Goal: Task Accomplishment & Management: Use online tool/utility

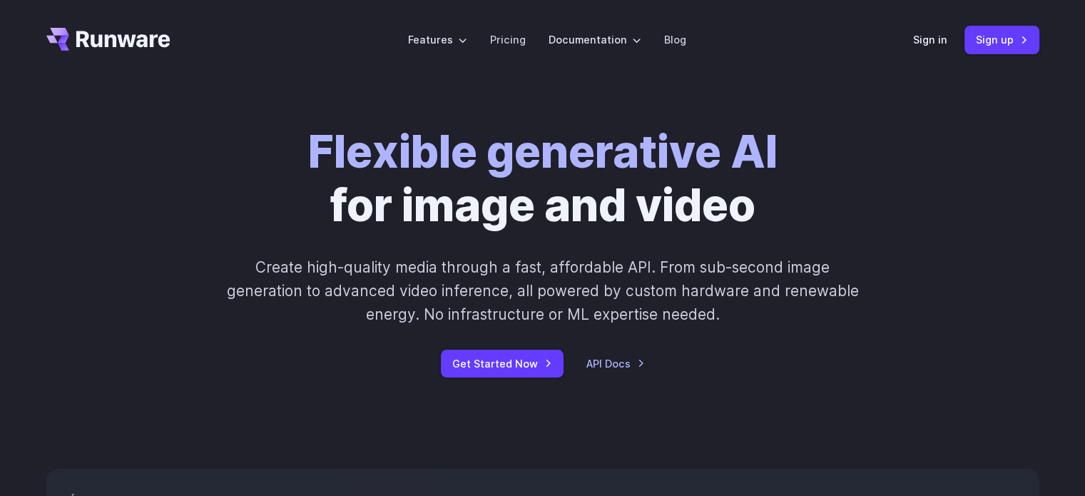
scroll to position [34, 0]
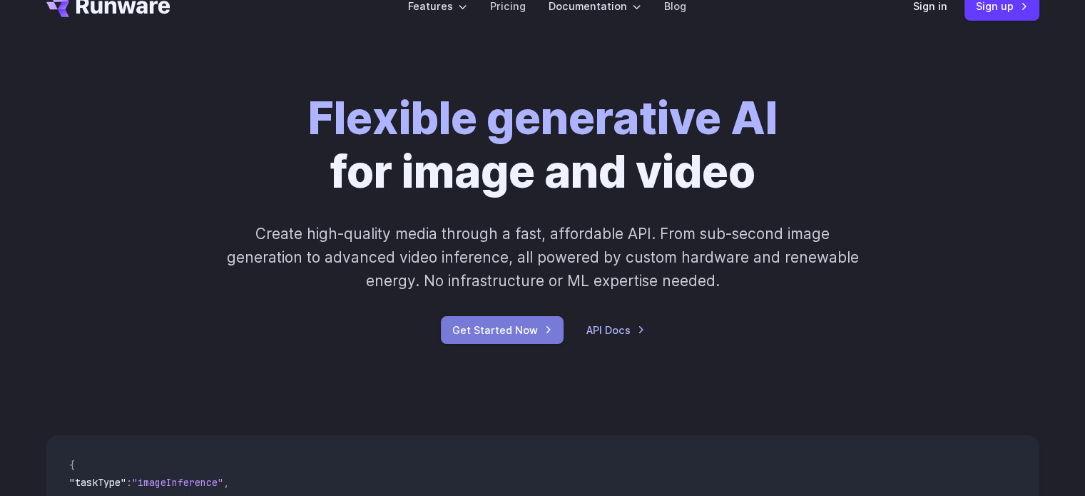
click at [539, 319] on link "Get Started Now" at bounding box center [502, 330] width 123 height 28
click at [992, 9] on link "Sign up" at bounding box center [1001, 6] width 75 height 28
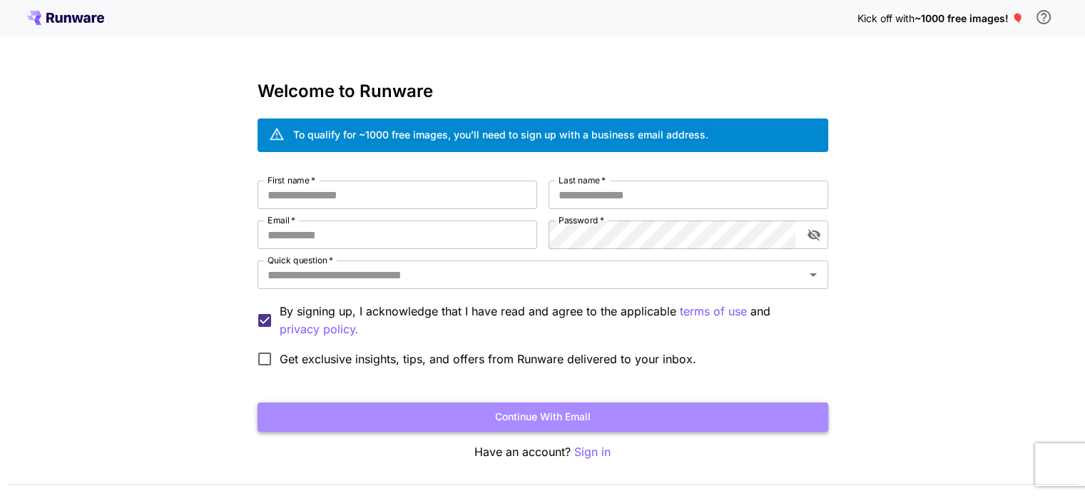
click at [481, 404] on button "Continue with email" at bounding box center [543, 416] width 571 height 29
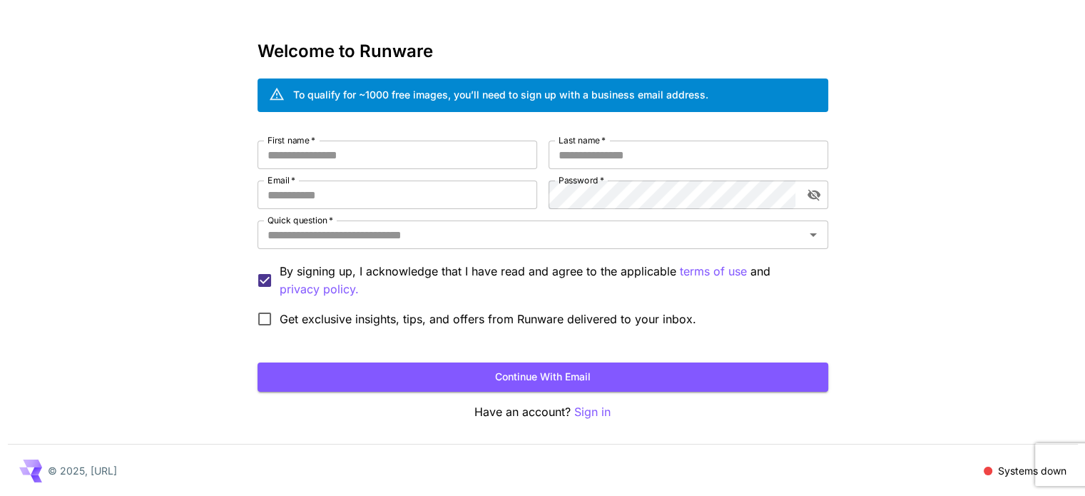
scroll to position [40, 0]
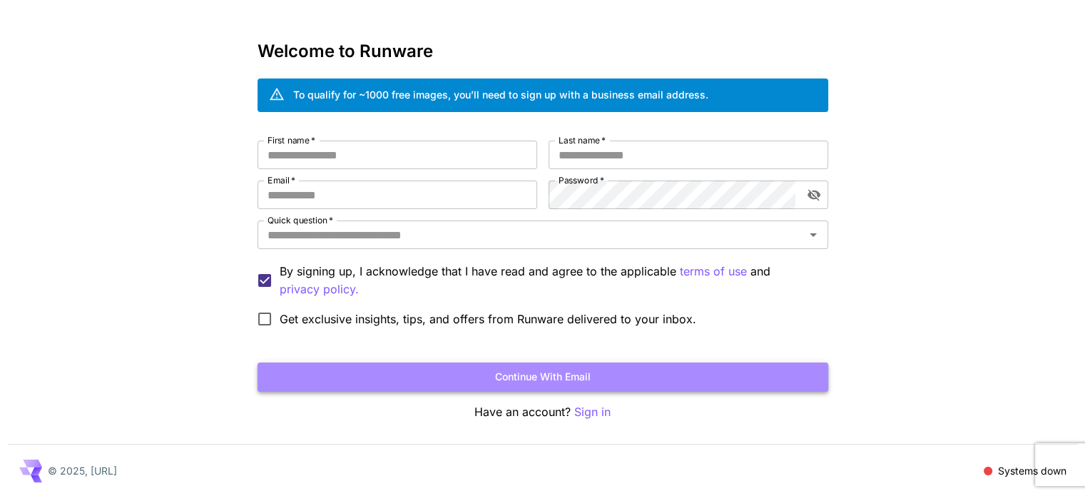
click at [608, 372] on button "Continue with email" at bounding box center [543, 376] width 571 height 29
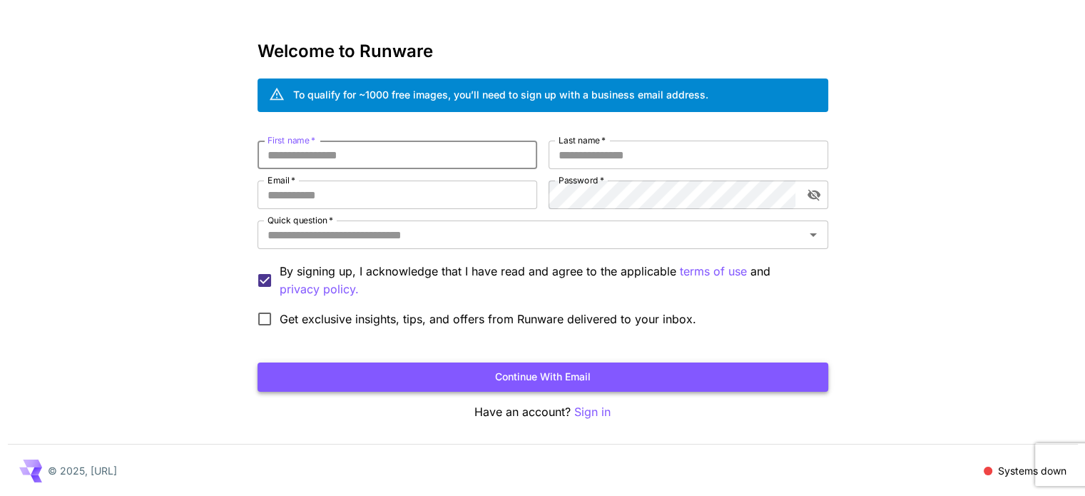
click at [608, 372] on button "Continue with email" at bounding box center [543, 376] width 571 height 29
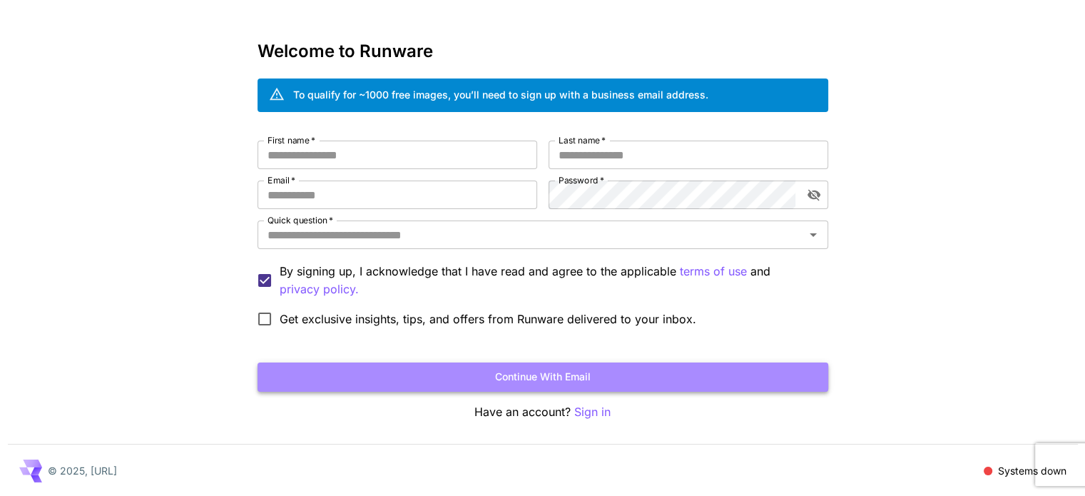
click at [608, 372] on button "Continue with email" at bounding box center [543, 376] width 571 height 29
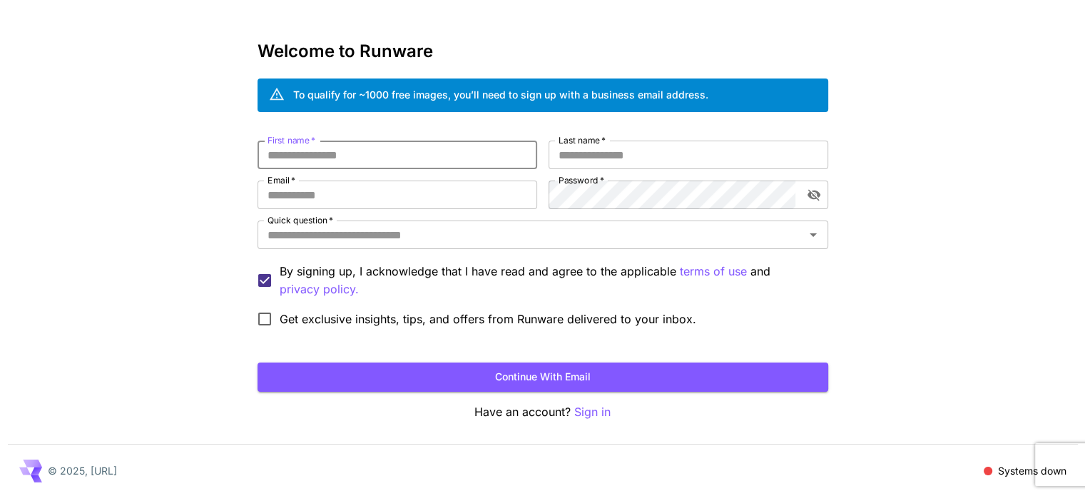
click at [425, 168] on input "First name   *" at bounding box center [398, 155] width 280 height 29
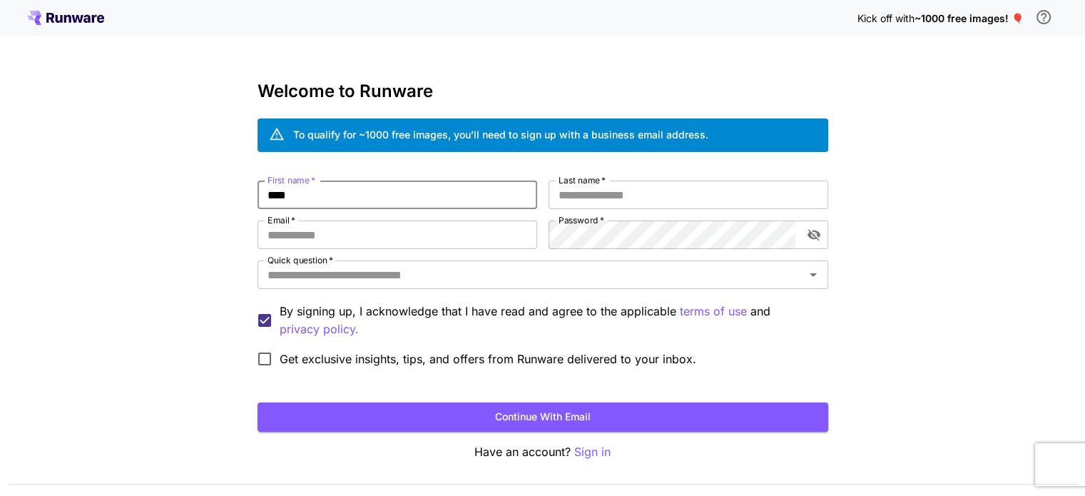
type input "****"
type input "*"
type input "**"
type input "*"
click at [413, 241] on input "******" at bounding box center [398, 234] width 280 height 29
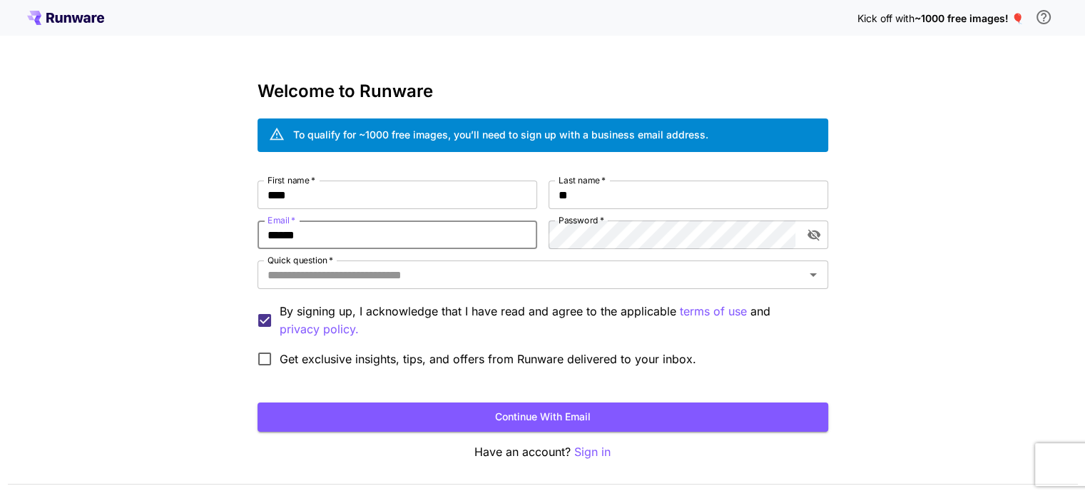
type input "**********"
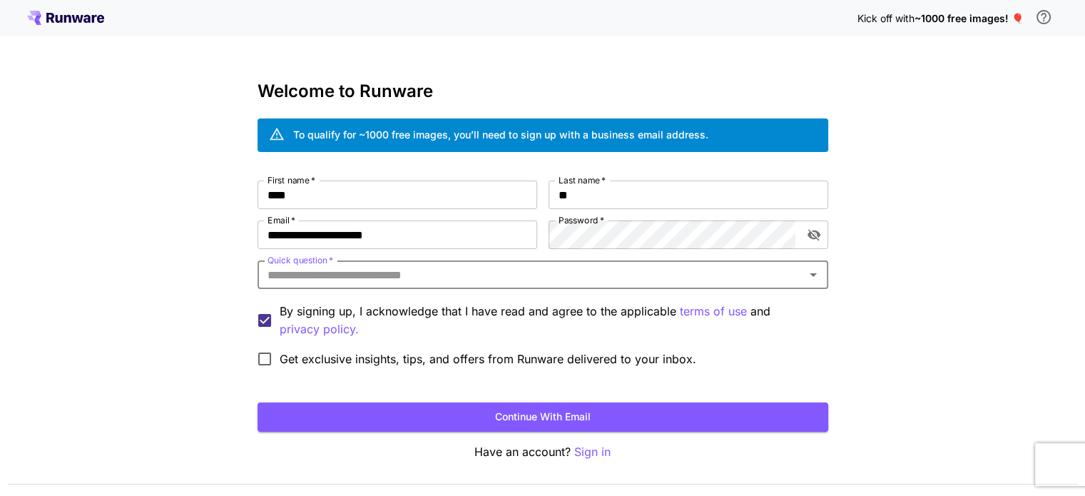
click at [815, 276] on icon "Open" at bounding box center [813, 274] width 17 height 17
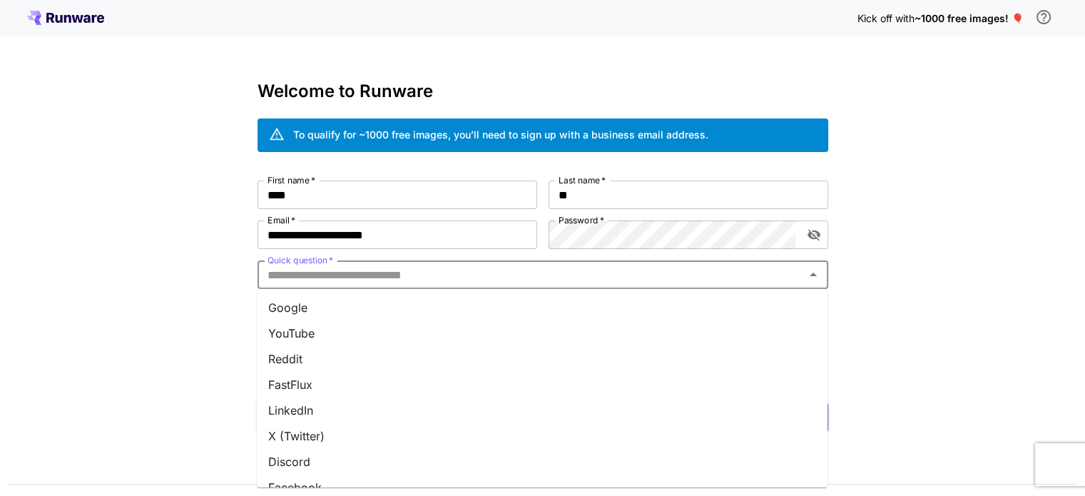
click at [708, 372] on li "FastFlux" at bounding box center [542, 385] width 571 height 26
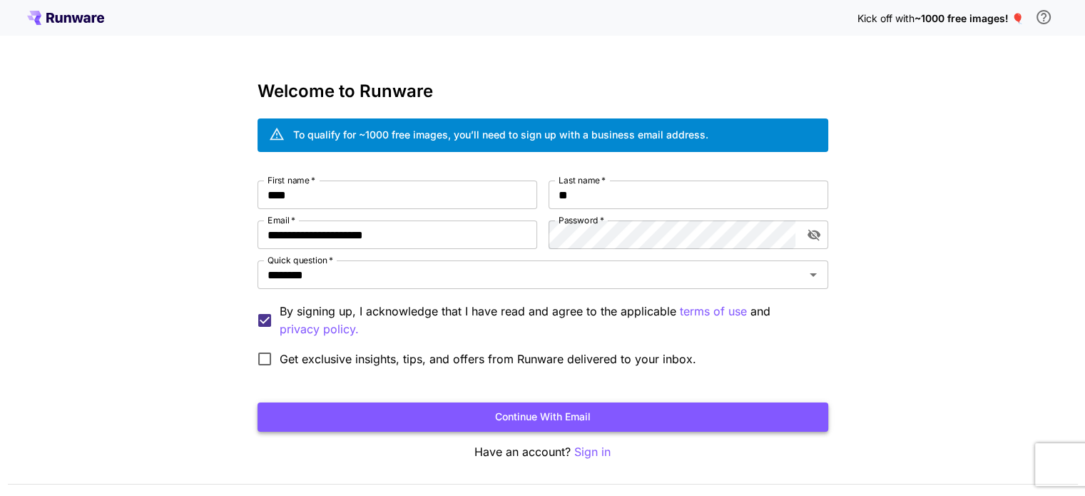
click at [588, 404] on button "Continue with email" at bounding box center [543, 416] width 571 height 29
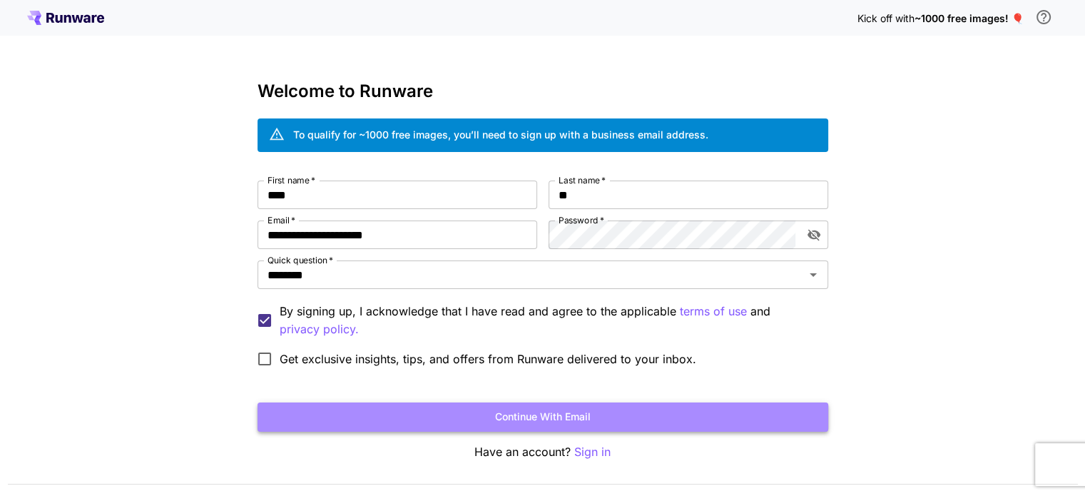
click at [691, 414] on button "Continue with email" at bounding box center [543, 416] width 571 height 29
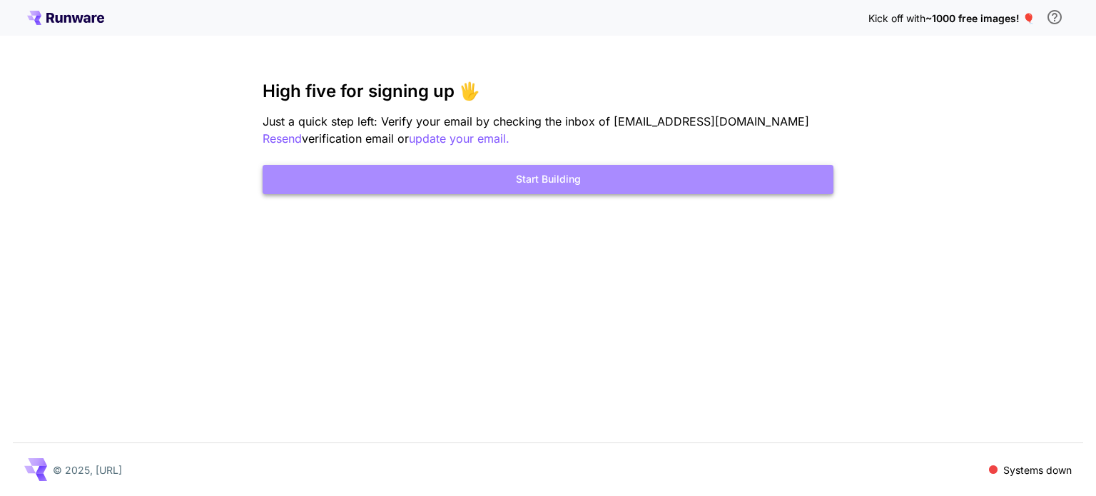
click at [710, 185] on button "Start Building" at bounding box center [548, 179] width 571 height 29
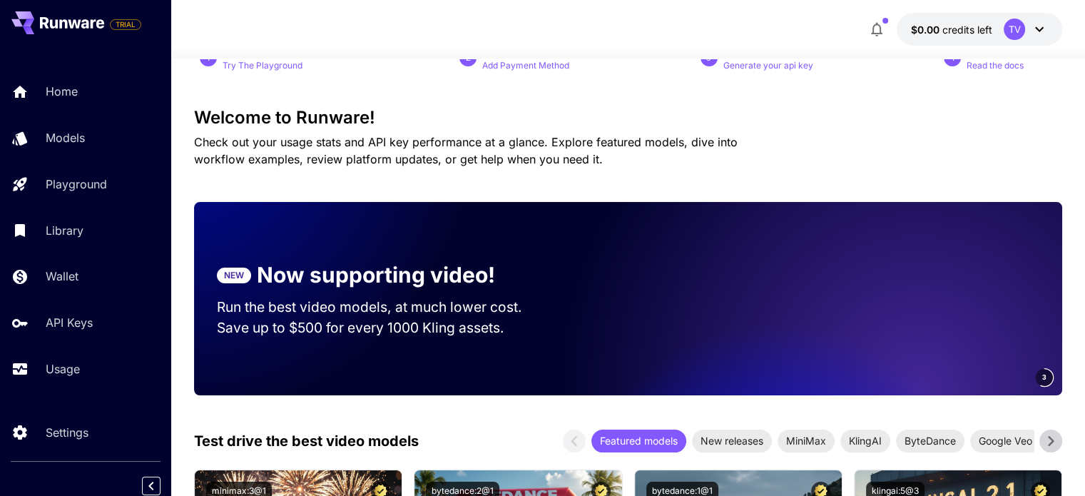
scroll to position [157, 0]
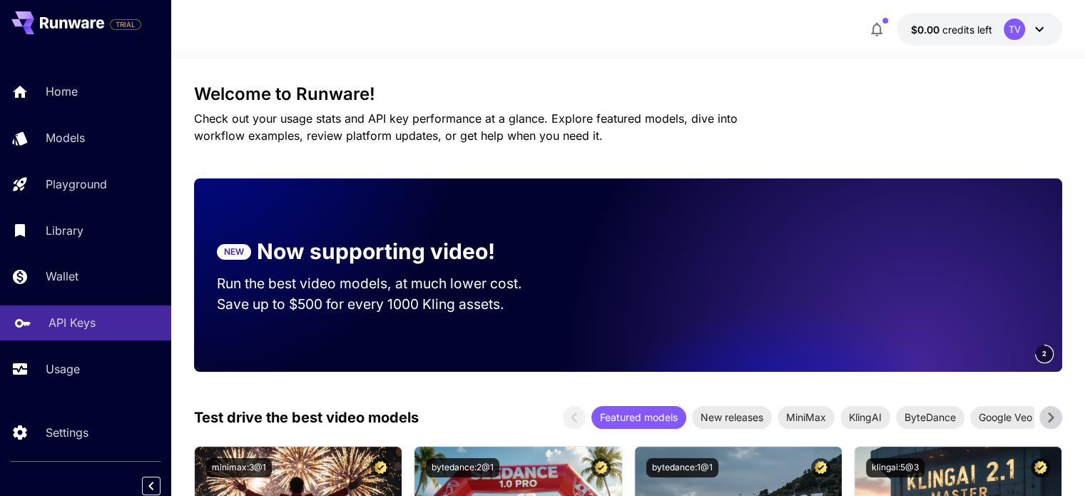
click at [123, 315] on link "API Keys" at bounding box center [85, 322] width 171 height 35
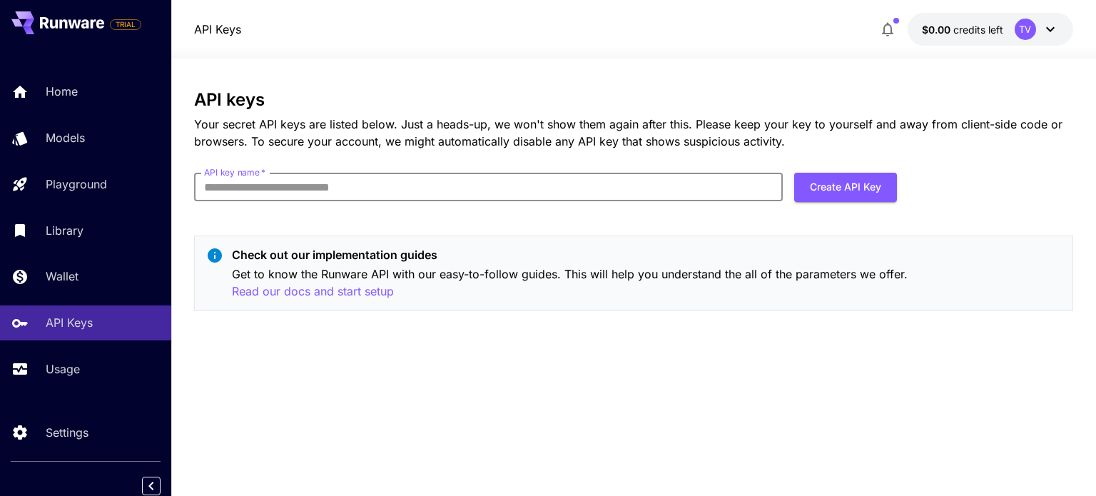
click at [759, 194] on input "API key name   *" at bounding box center [488, 187] width 588 height 29
type input "****"
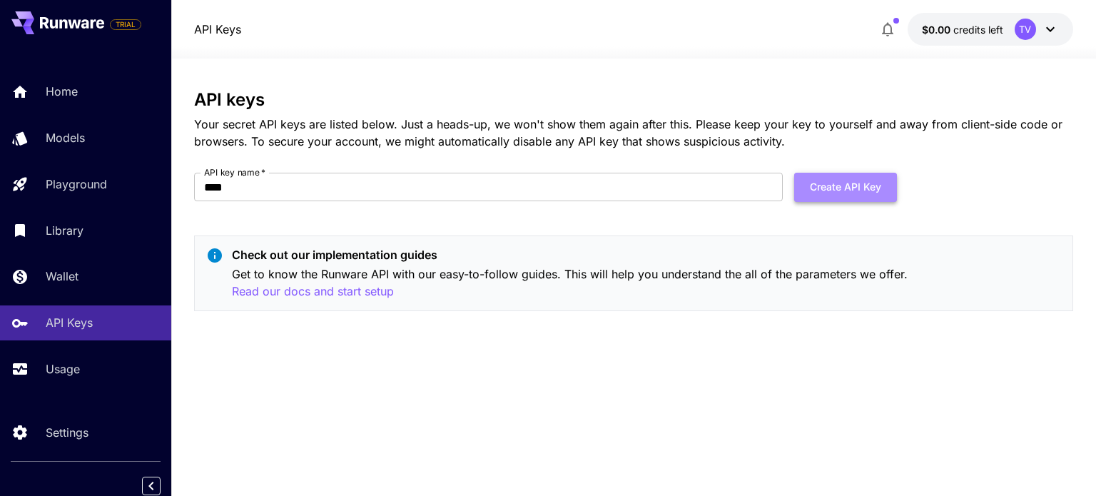
click at [863, 198] on button "Create API Key" at bounding box center [845, 187] width 103 height 29
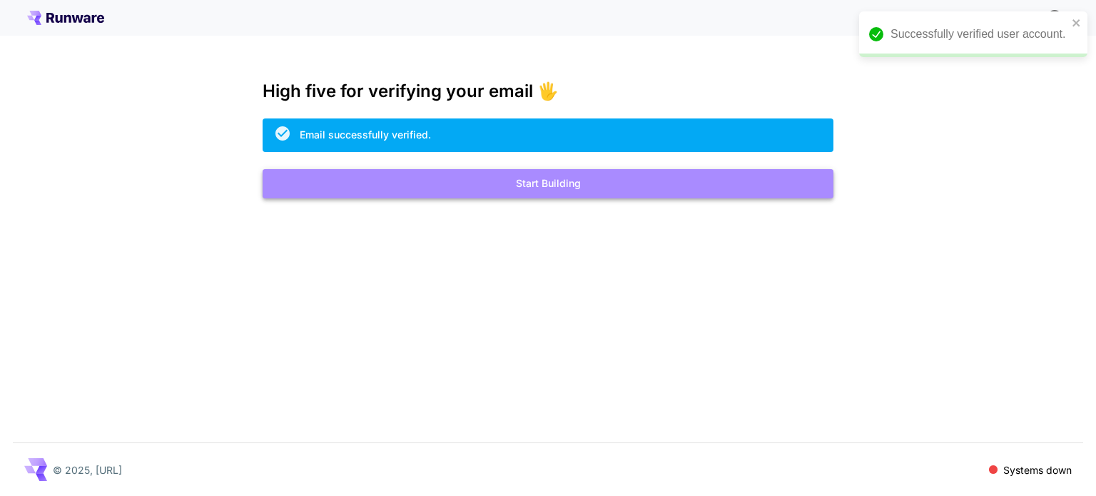
click at [625, 185] on button "Start Building" at bounding box center [548, 183] width 571 height 29
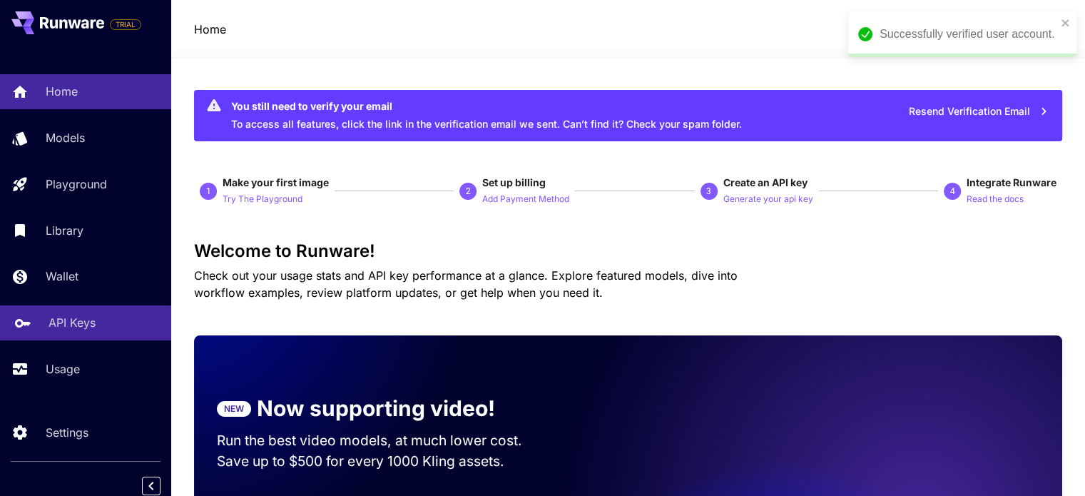
click at [96, 339] on link "API Keys" at bounding box center [85, 322] width 171 height 35
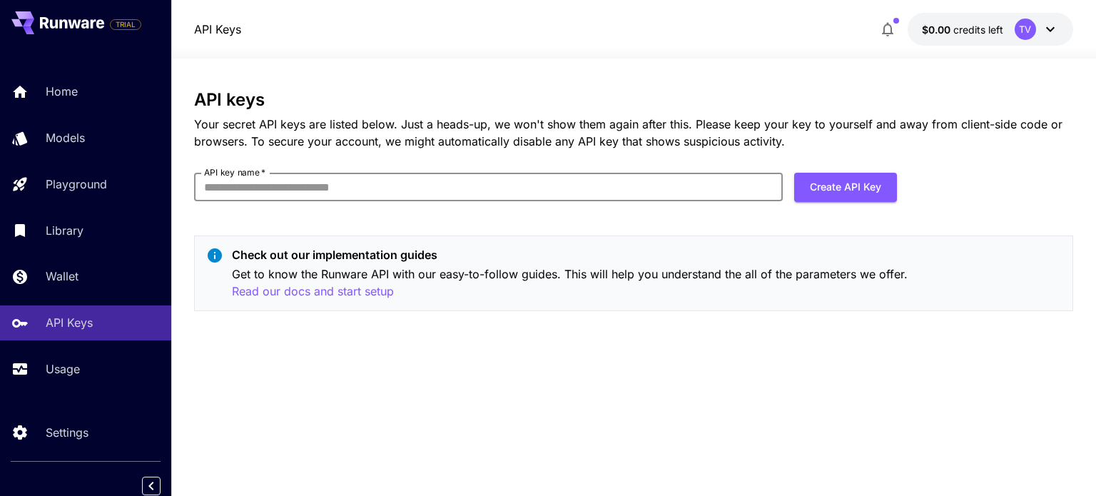
click at [362, 176] on input "API key name   *" at bounding box center [488, 187] width 588 height 29
type input "****"
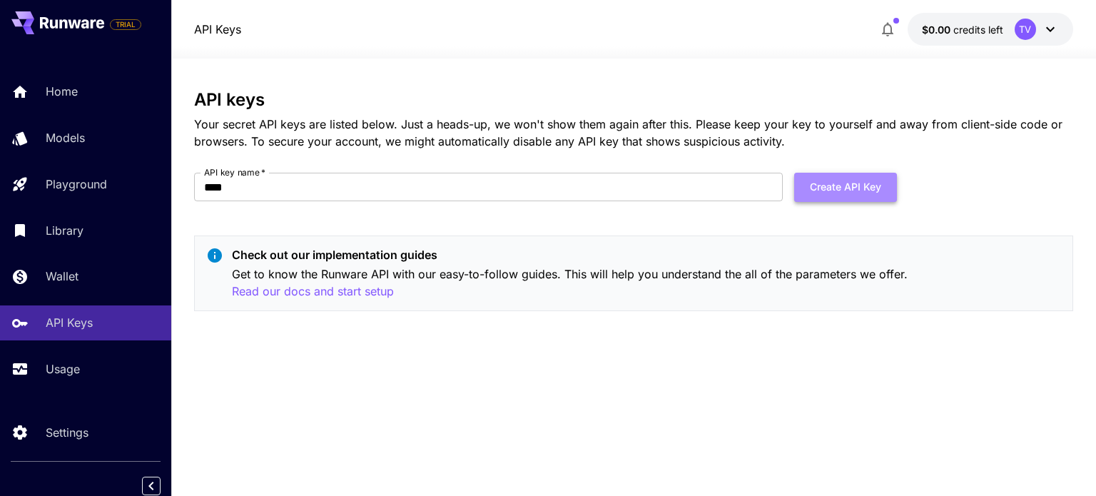
click at [883, 188] on button "Create API Key" at bounding box center [845, 187] width 103 height 29
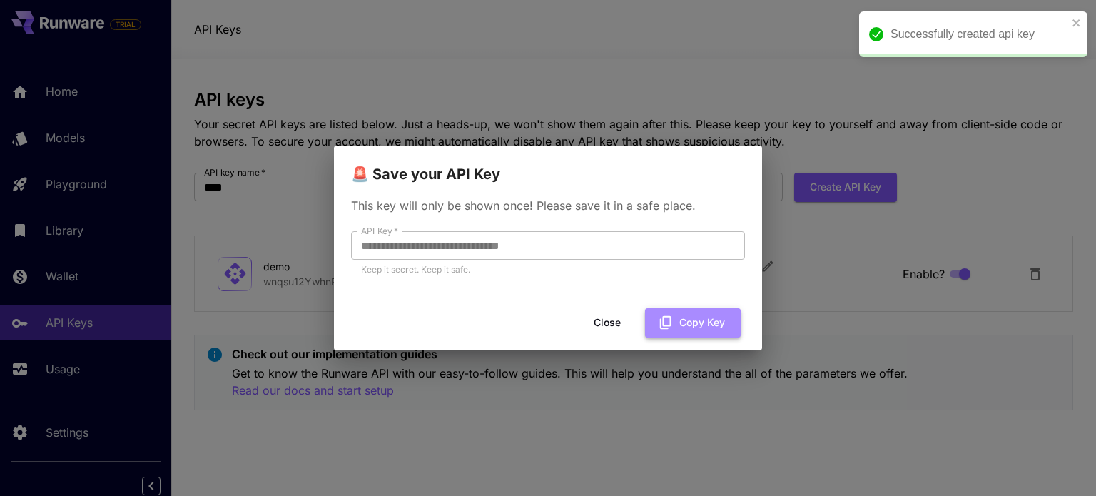
click at [683, 323] on button "Copy Key" at bounding box center [693, 322] width 96 height 29
click at [661, 313] on button "Copy Key" at bounding box center [693, 322] width 96 height 29
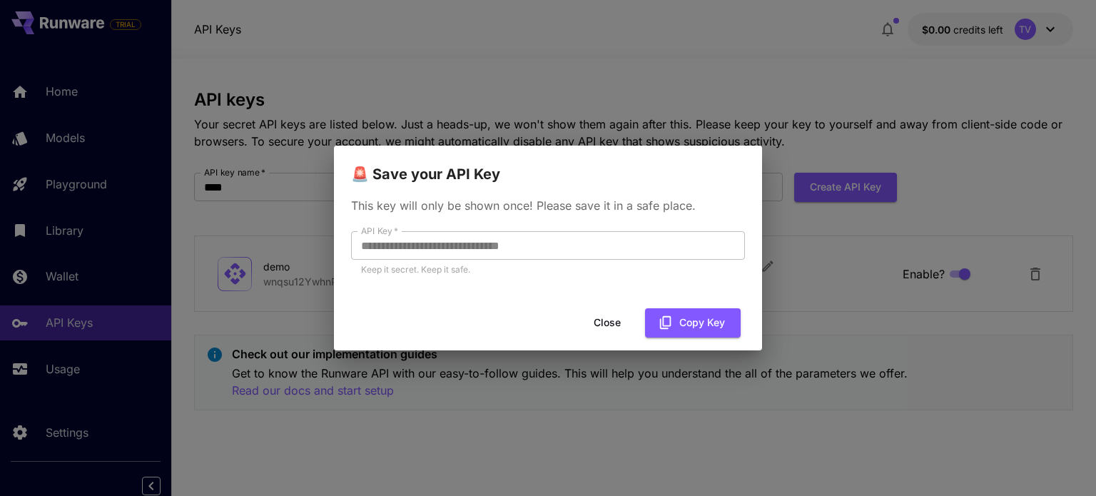
click at [793, 79] on div "**********" at bounding box center [548, 248] width 1096 height 496
click at [607, 319] on button "Close" at bounding box center [607, 322] width 64 height 29
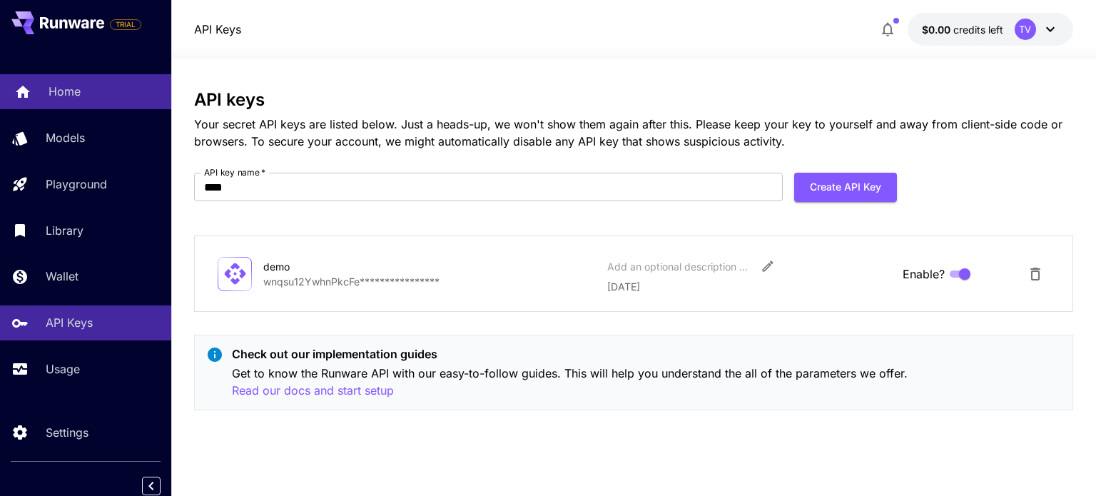
click at [110, 108] on link "Home" at bounding box center [85, 91] width 171 height 35
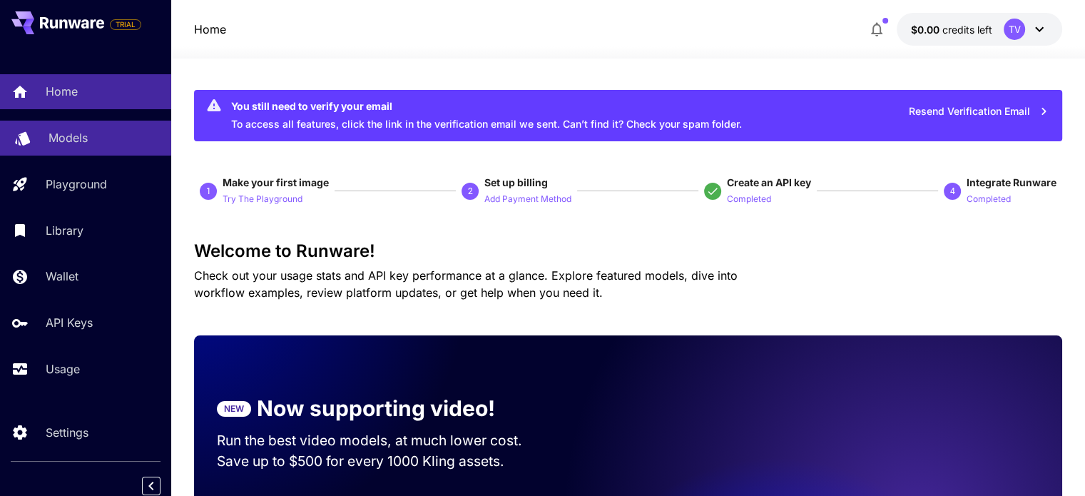
click at [106, 136] on div "Models" at bounding box center [104, 137] width 111 height 17
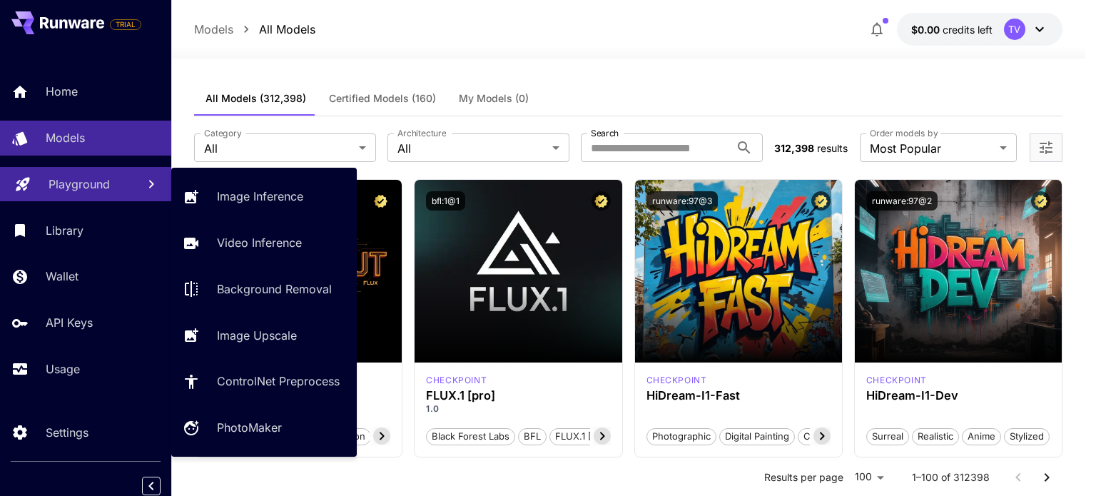
click at [121, 199] on link "Playground" at bounding box center [85, 184] width 171 height 35
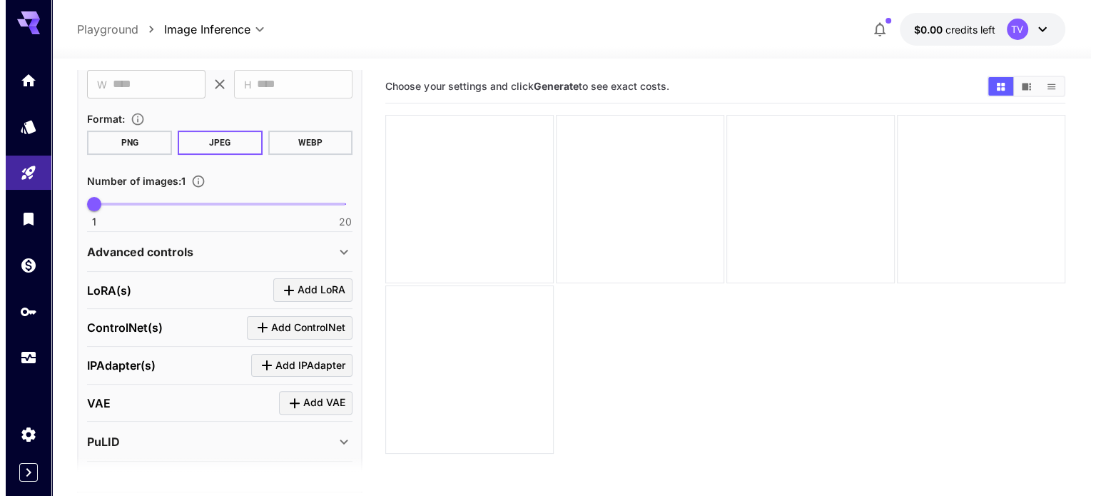
scroll to position [370, 0]
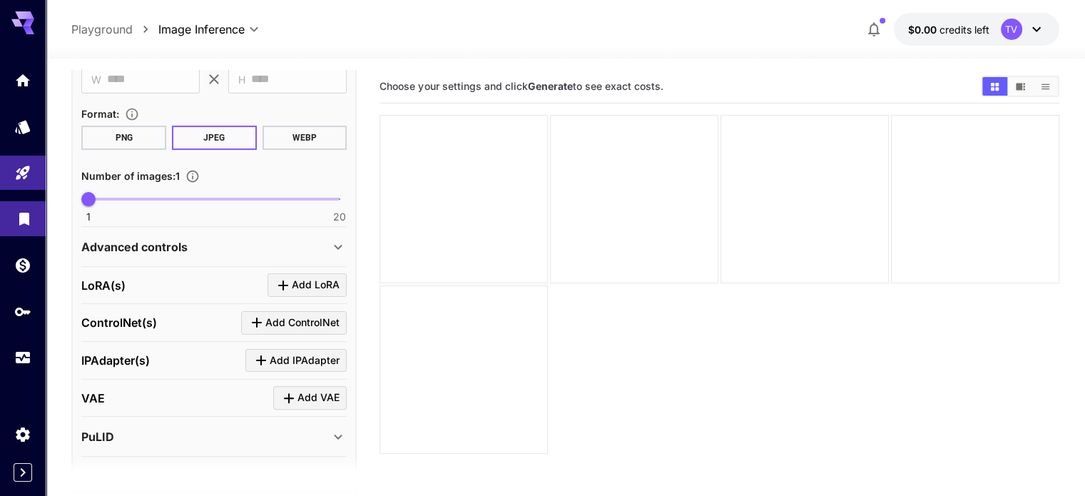
click at [29, 235] on link at bounding box center [23, 218] width 46 height 35
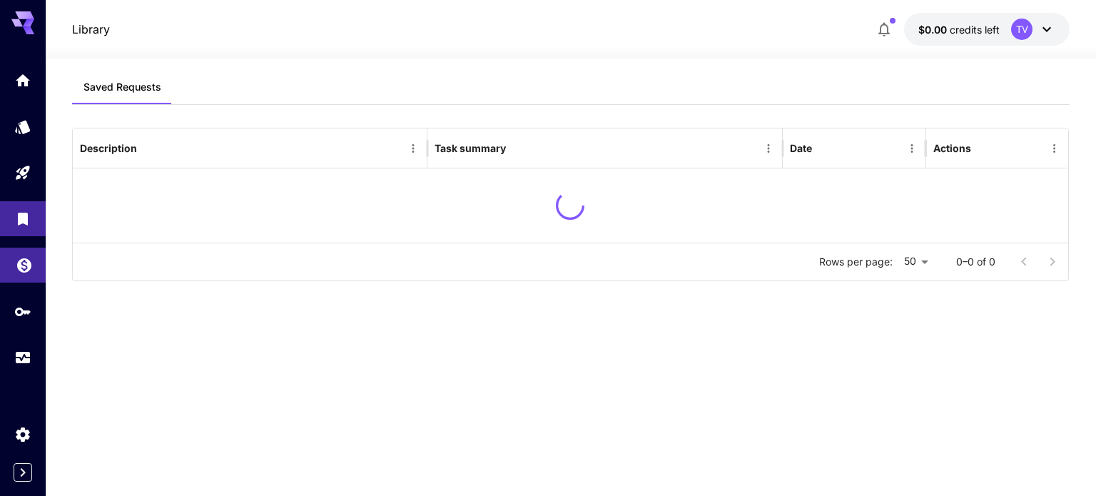
click at [36, 267] on link at bounding box center [23, 265] width 46 height 35
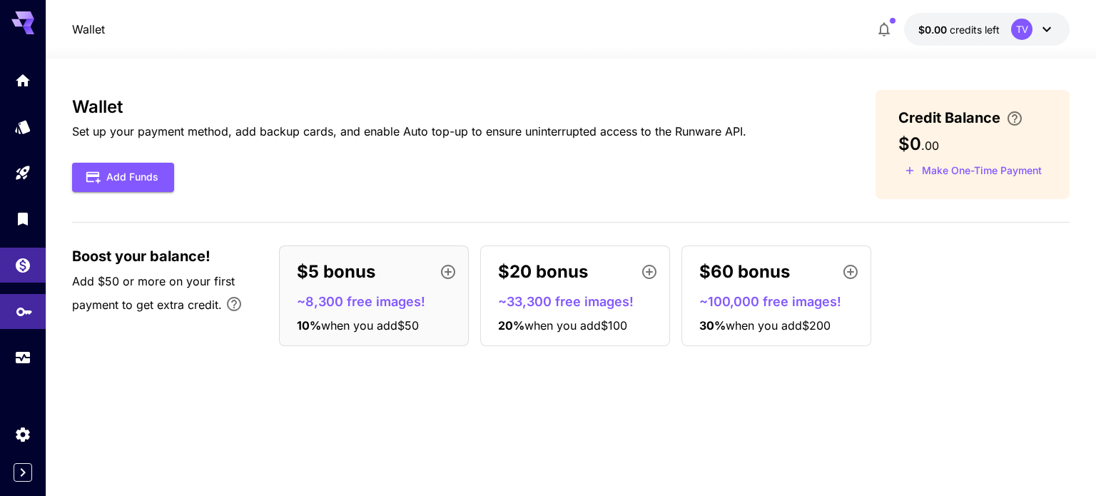
click at [34, 325] on link at bounding box center [23, 311] width 46 height 35
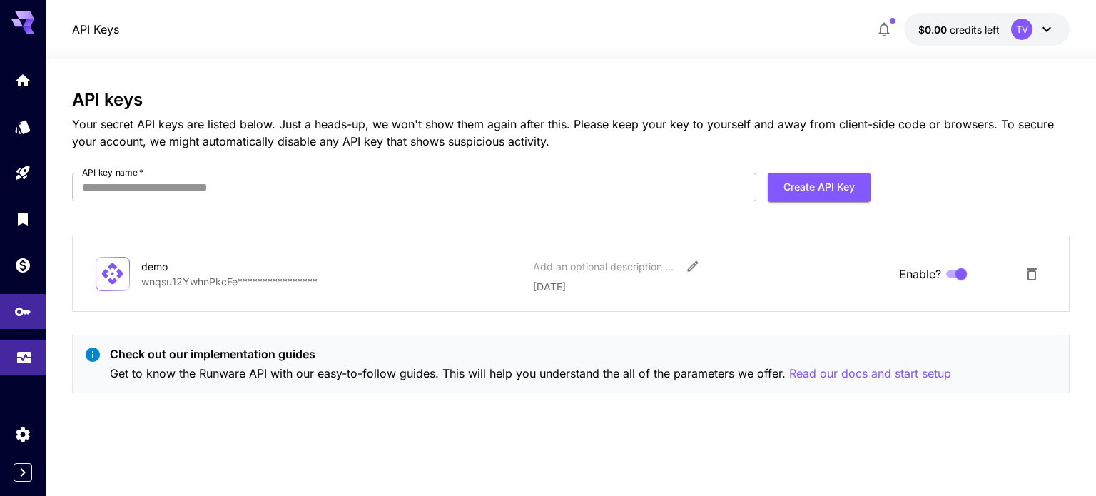
click at [34, 347] on link at bounding box center [23, 357] width 46 height 35
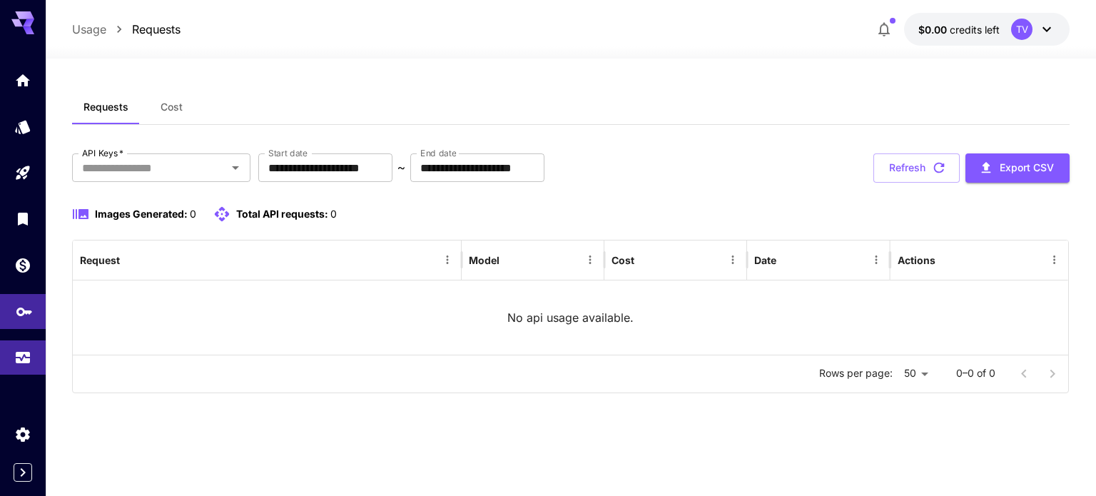
click at [19, 329] on link at bounding box center [23, 311] width 46 height 35
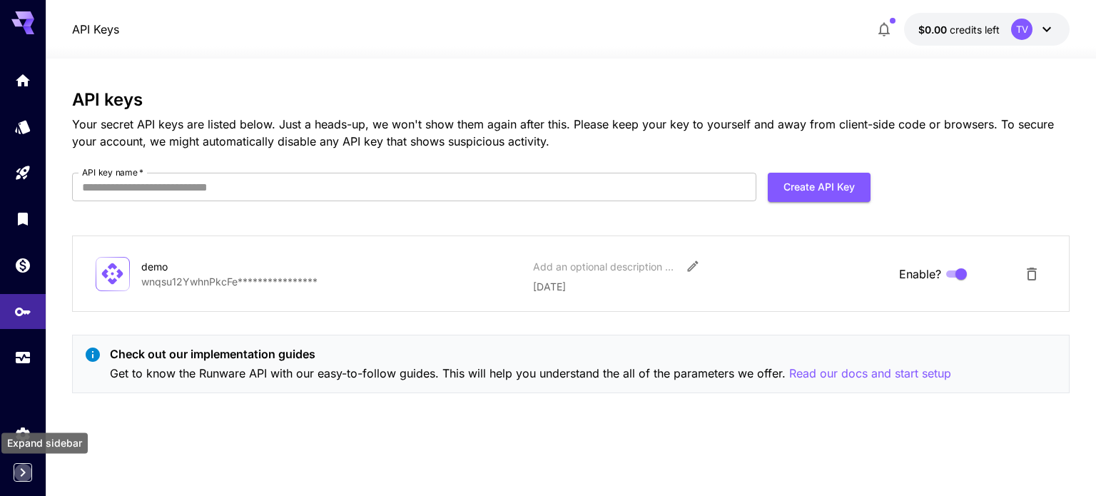
click at [25, 477] on icon "Expand sidebar" at bounding box center [22, 472] width 17 height 17
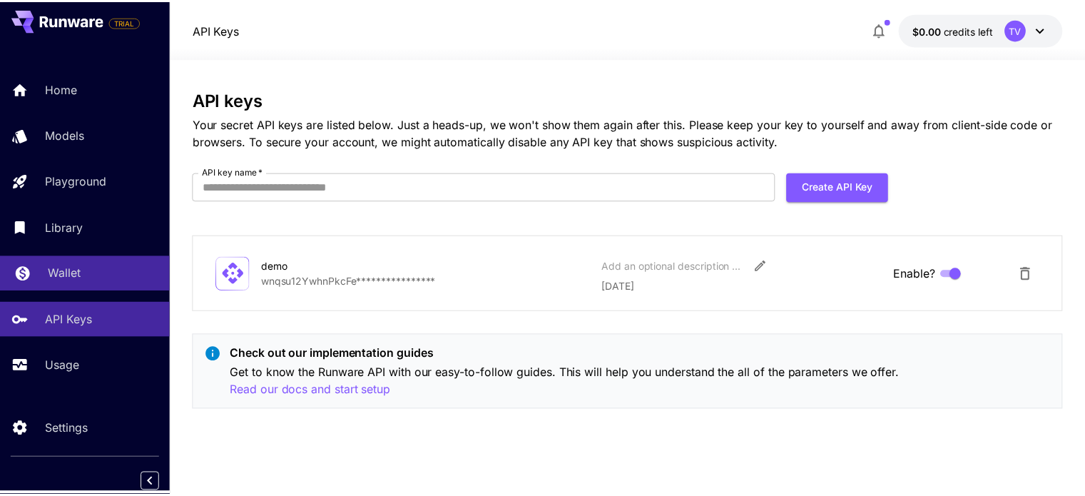
scroll to position [6, 0]
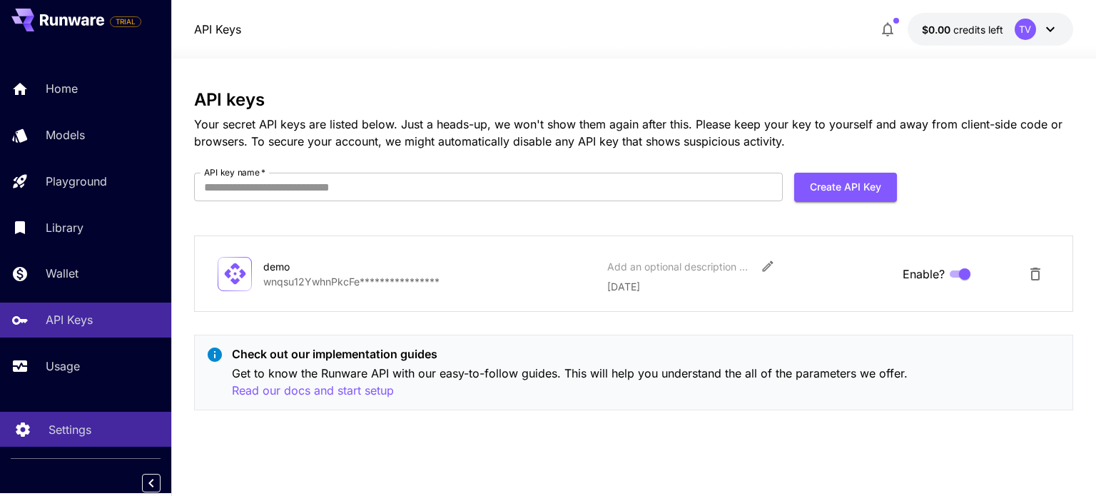
click at [92, 427] on div "Settings" at bounding box center [104, 429] width 111 height 17
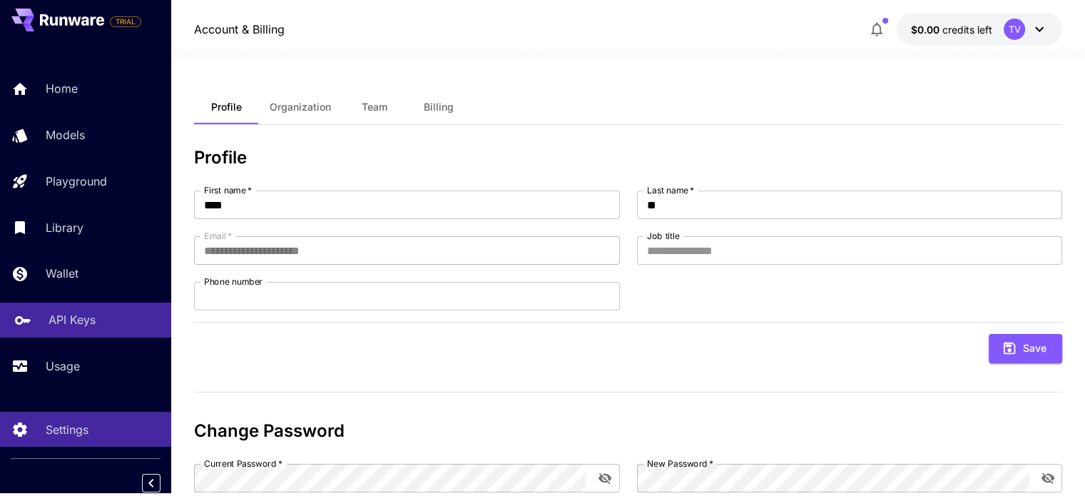
click at [82, 320] on p "API Keys" at bounding box center [72, 319] width 47 height 17
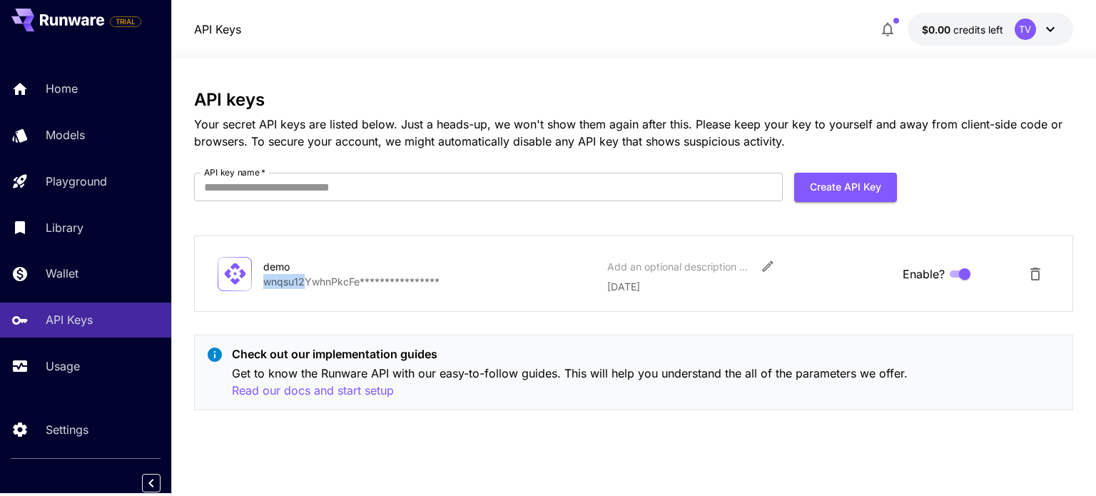
drag, startPoint x: 265, startPoint y: 282, endPoint x: 307, endPoint y: 282, distance: 42.8
click at [307, 282] on p "**********" at bounding box center [429, 281] width 332 height 15
copy p "wnqsu12"
